Goal: Check status: Check status

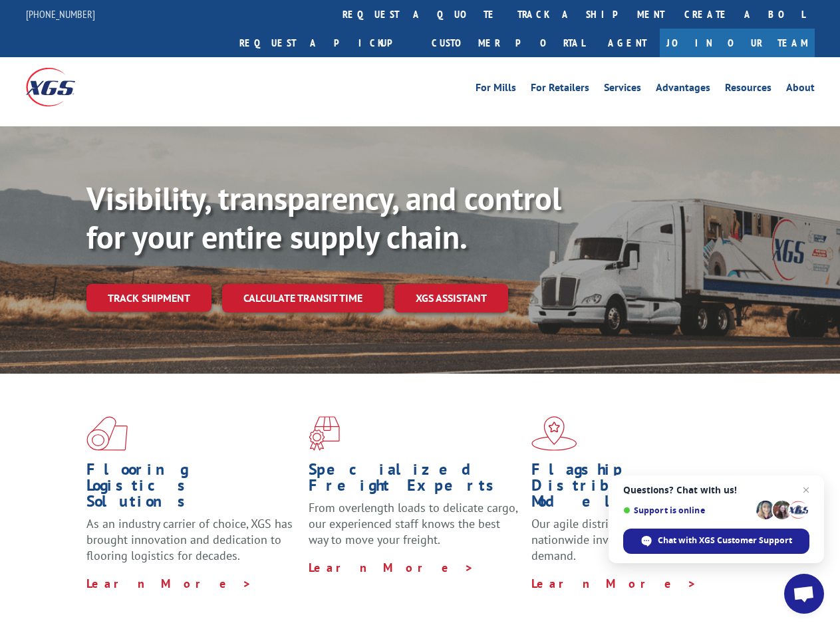
click at [420, 313] on div "Visibility, transparency, and control for your entire supply chain. Track shipm…" at bounding box center [464, 273] width 754 height 186
click at [508, 14] on link "track a shipment" at bounding box center [591, 14] width 167 height 29
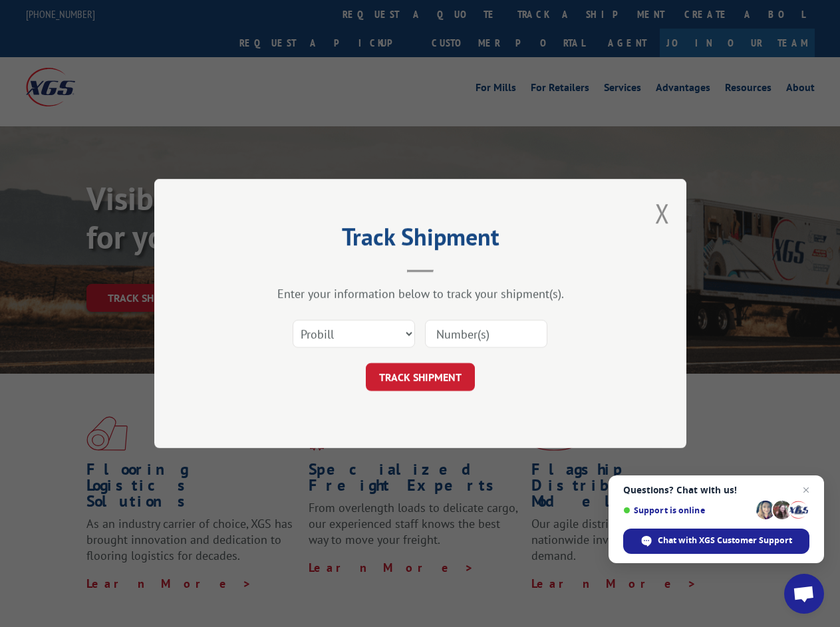
click at [464, 14] on div "Track Shipment Enter your information below to track your shipment(s). Select c…" at bounding box center [420, 313] width 840 height 627
click at [548, 14] on div "Track Shipment Enter your information below to track your shipment(s). Select c…" at bounding box center [420, 313] width 840 height 627
click at [148, 269] on div "Track Shipment Enter your information below to track your shipment(s). Select c…" at bounding box center [420, 313] width 840 height 627
click at [302, 269] on header "Track Shipment" at bounding box center [420, 250] width 399 height 45
click at [452, 269] on header "Track Shipment" at bounding box center [420, 250] width 399 height 45
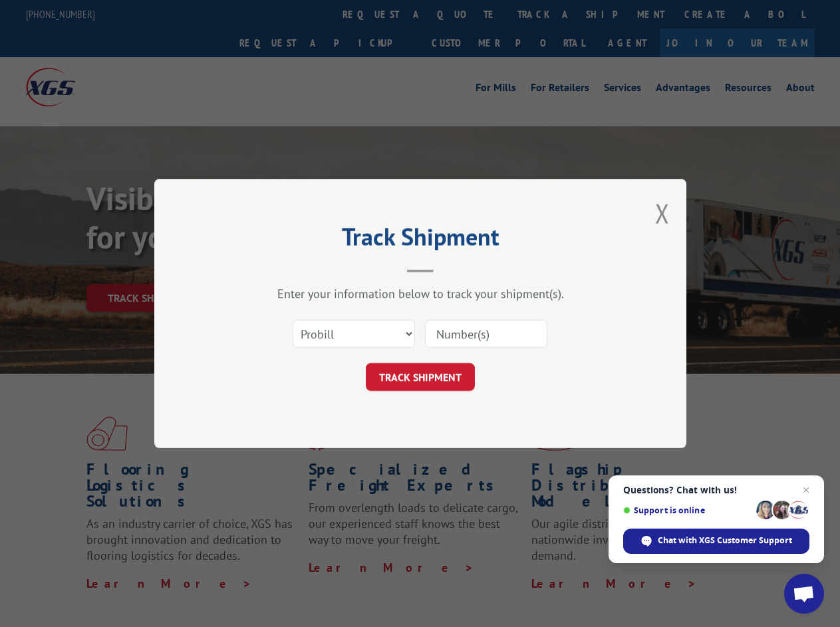
click at [804, 594] on span "Open chat" at bounding box center [804, 595] width 22 height 19
